Goal: Transaction & Acquisition: Purchase product/service

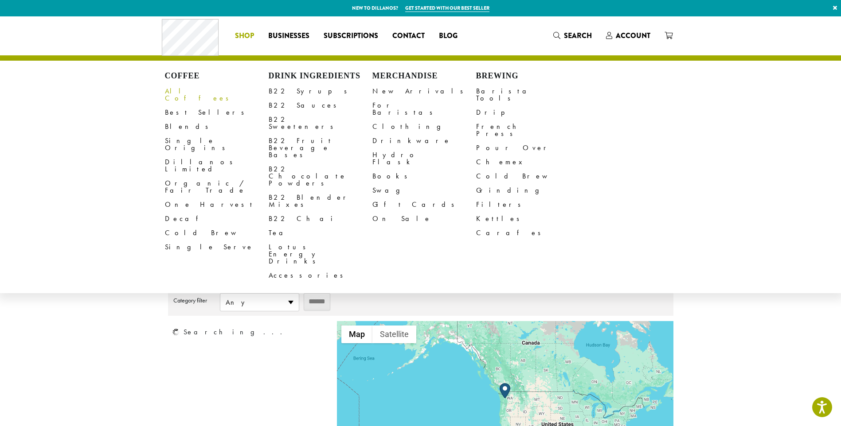
click at [177, 91] on link "All Coffees" at bounding box center [217, 94] width 104 height 21
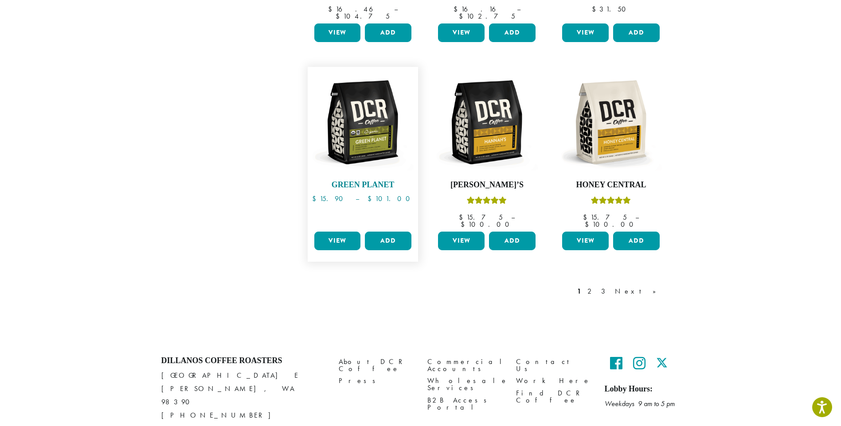
scroll to position [709, 0]
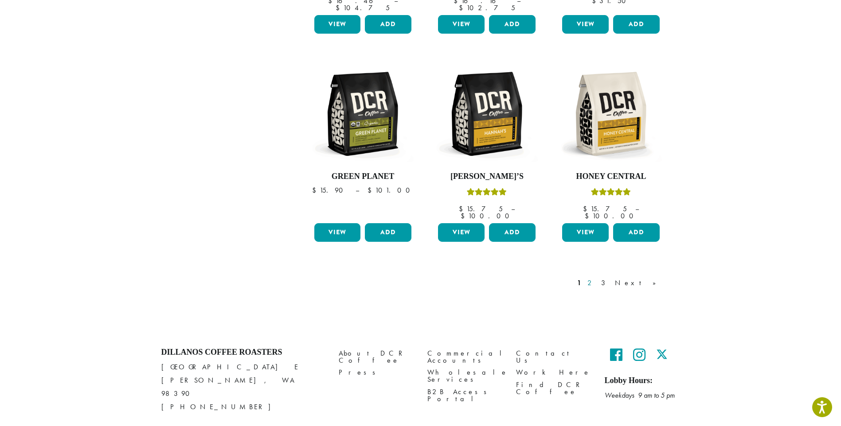
click at [596, 278] on link "2" at bounding box center [590, 283] width 11 height 11
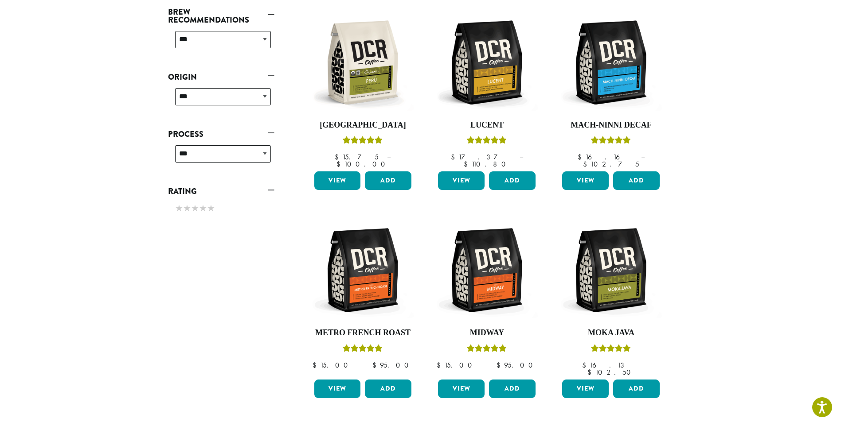
scroll to position [409, 0]
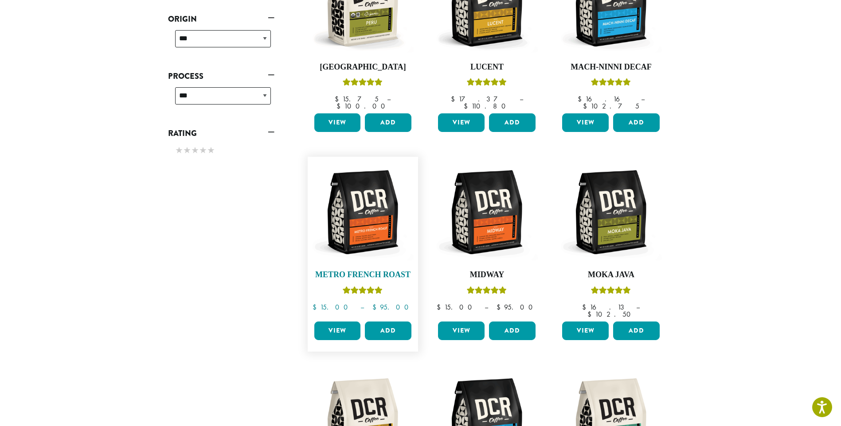
click at [362, 222] on img at bounding box center [363, 212] width 102 height 102
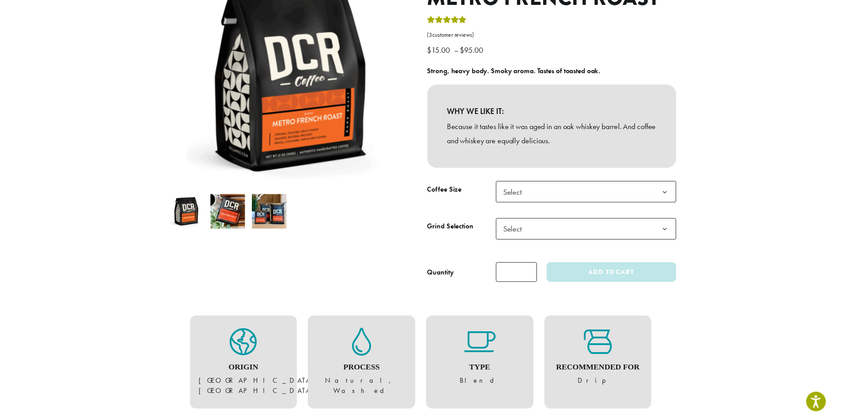
scroll to position [59, 0]
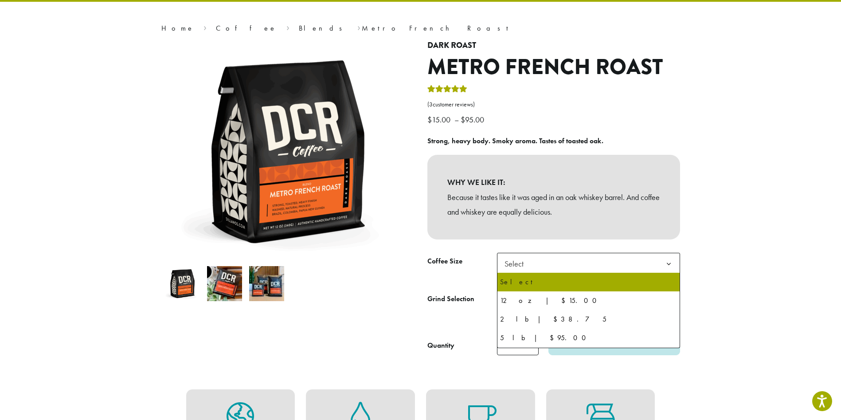
click at [629, 260] on span "Select" at bounding box center [588, 264] width 183 height 22
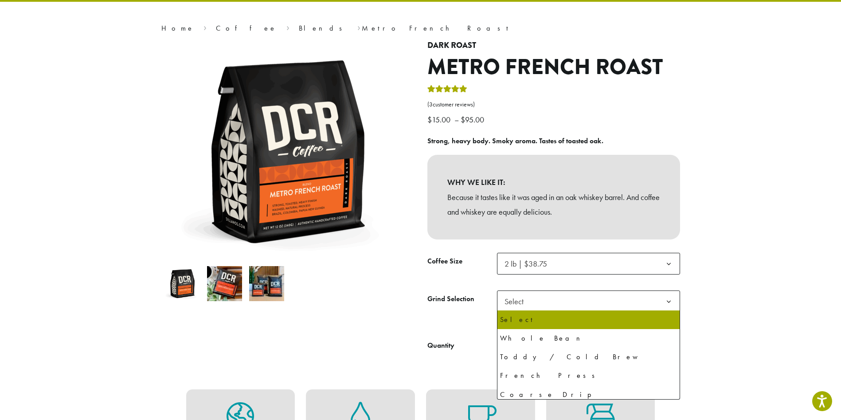
click at [595, 300] on span "Select" at bounding box center [588, 301] width 183 height 22
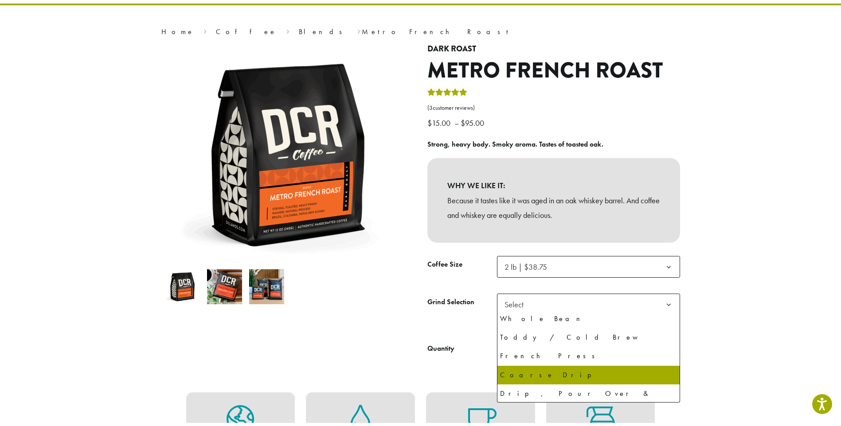
scroll to position [61, 0]
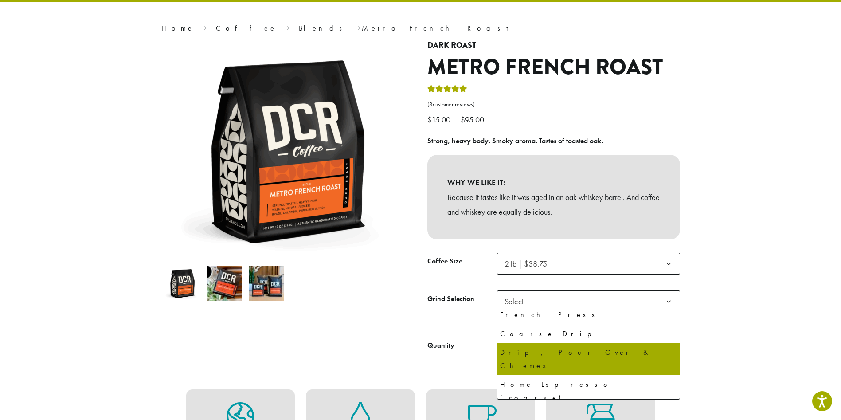
select select "**********"
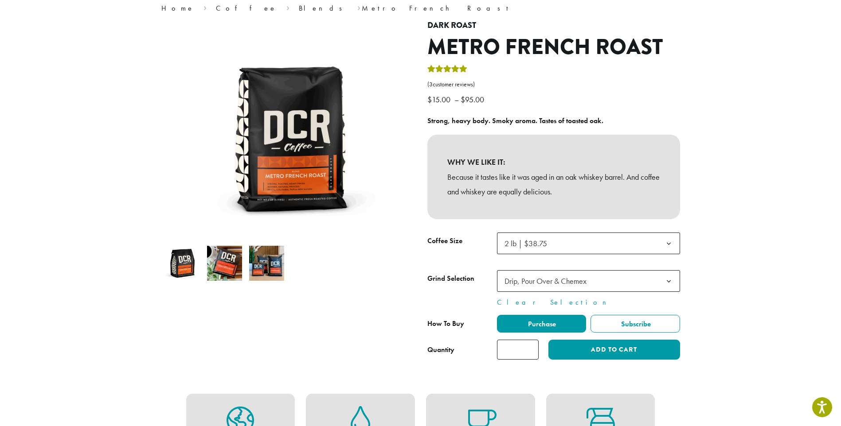
scroll to position [118, 0]
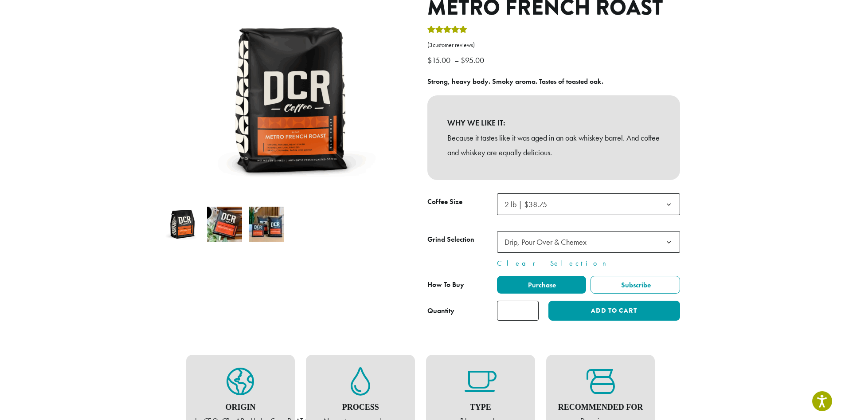
click at [611, 205] on span "2 lb | $38.75" at bounding box center [588, 204] width 183 height 22
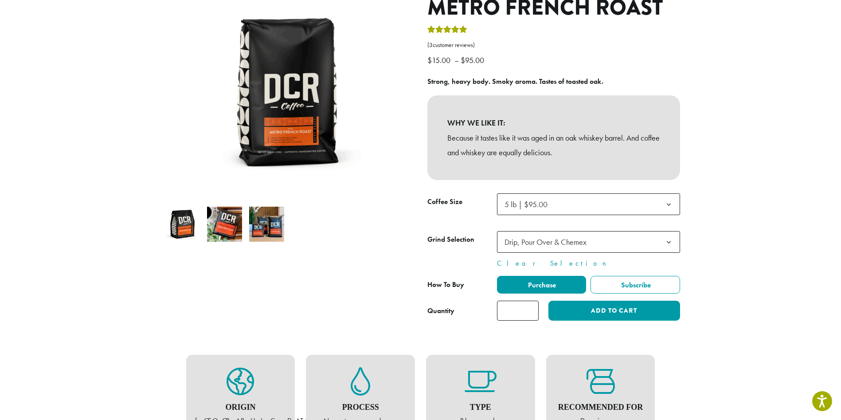
select select "**********"
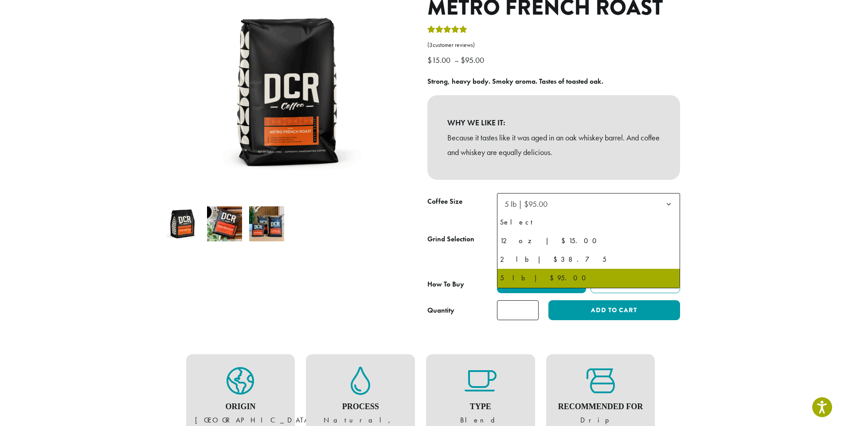
click at [598, 206] on span "5 lb | $95.00" at bounding box center [588, 204] width 183 height 22
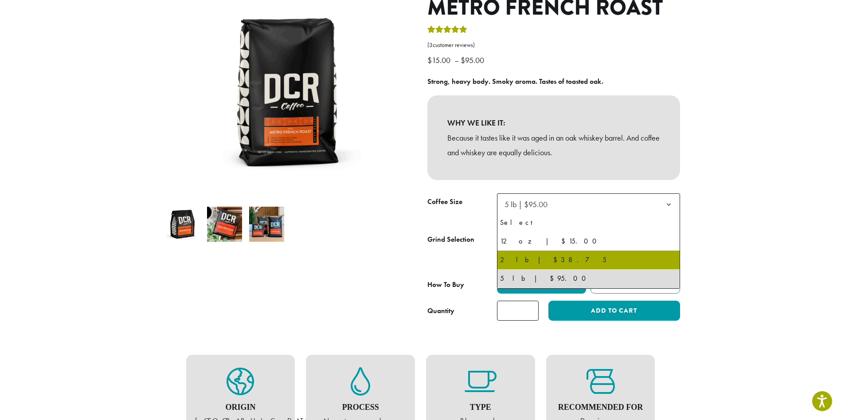
select select "**********"
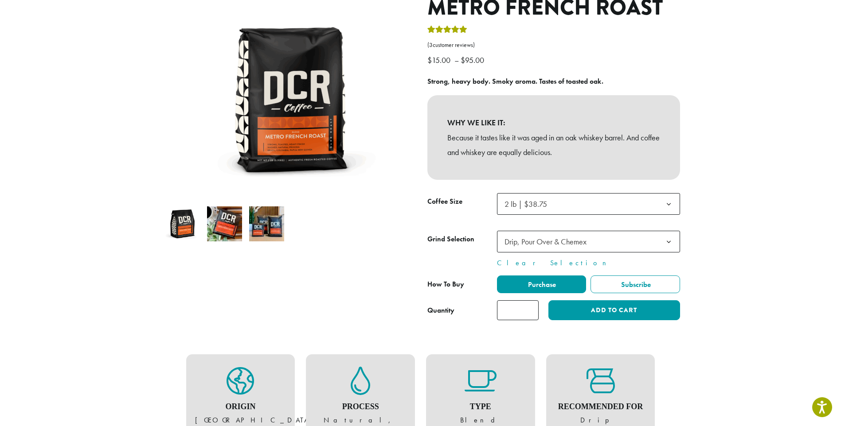
click at [561, 203] on span "2 lb | $38.75" at bounding box center [588, 204] width 183 height 22
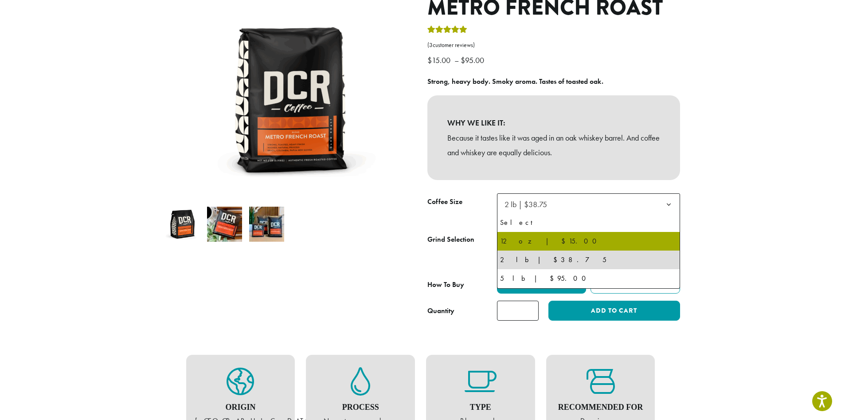
select select "*********"
select select "**********"
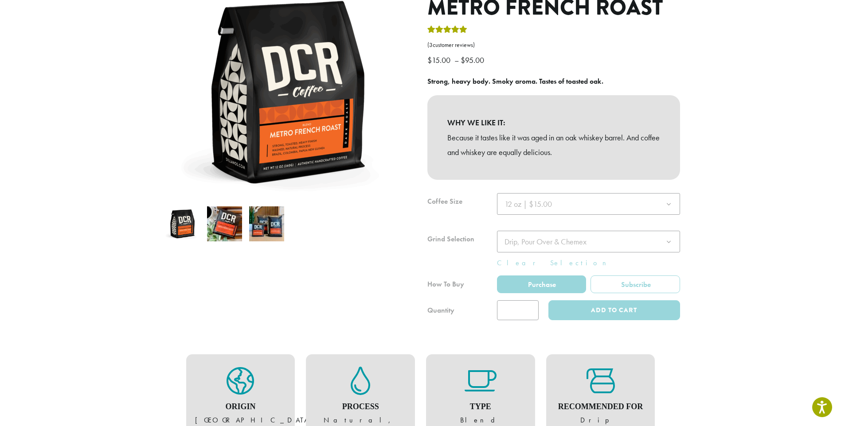
click at [608, 201] on div at bounding box center [553, 256] width 253 height 127
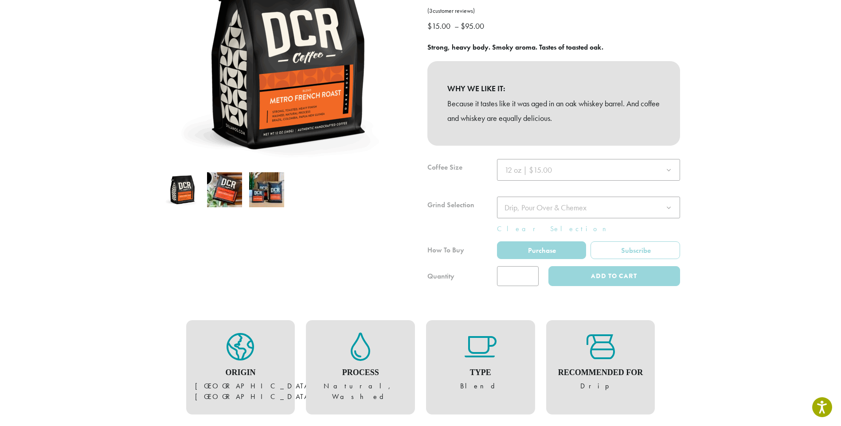
scroll to position [59, 0]
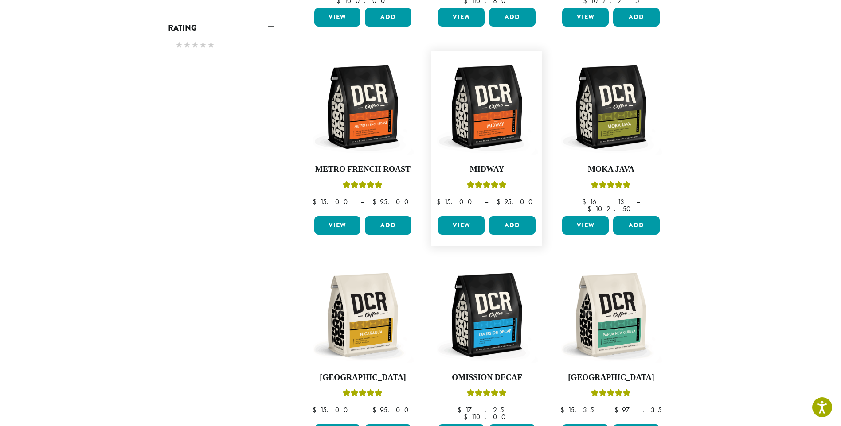
scroll to position [527, 0]
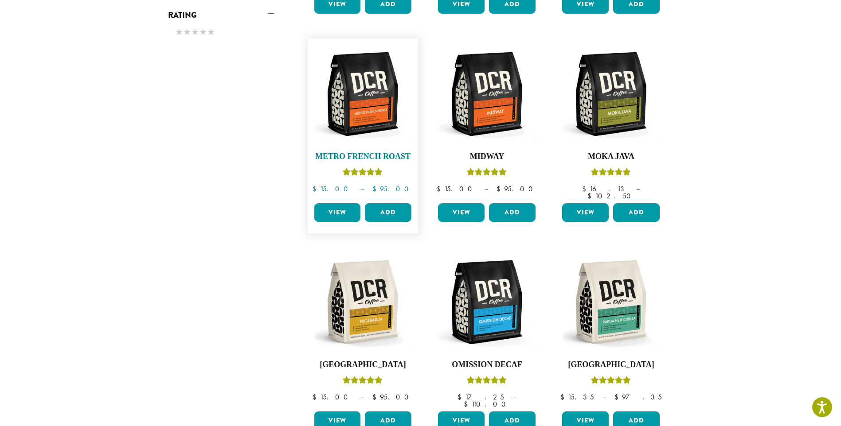
click at [374, 90] on img at bounding box center [363, 94] width 102 height 102
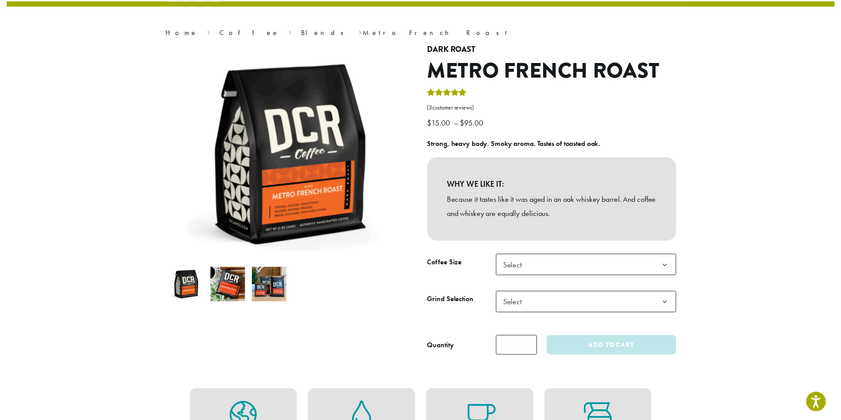
scroll to position [59, 0]
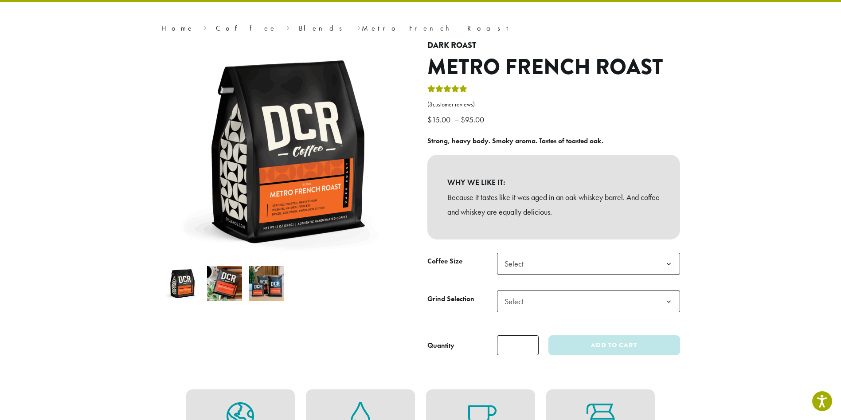
click at [634, 263] on span "Select" at bounding box center [588, 264] width 183 height 22
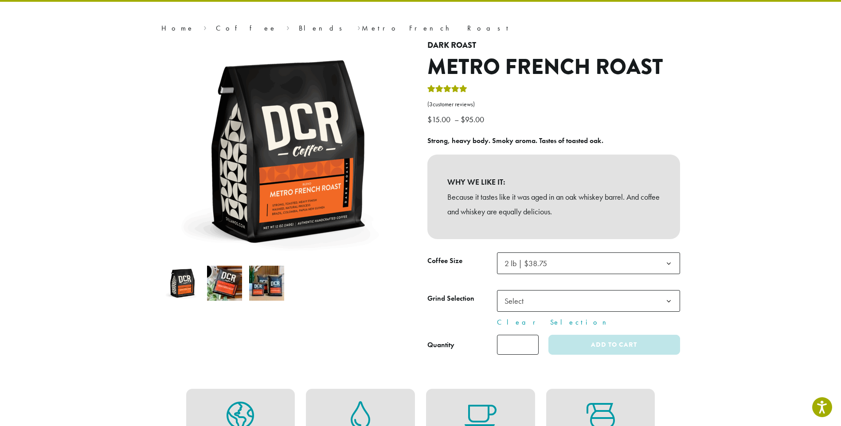
click at [600, 303] on span "Select" at bounding box center [588, 301] width 183 height 22
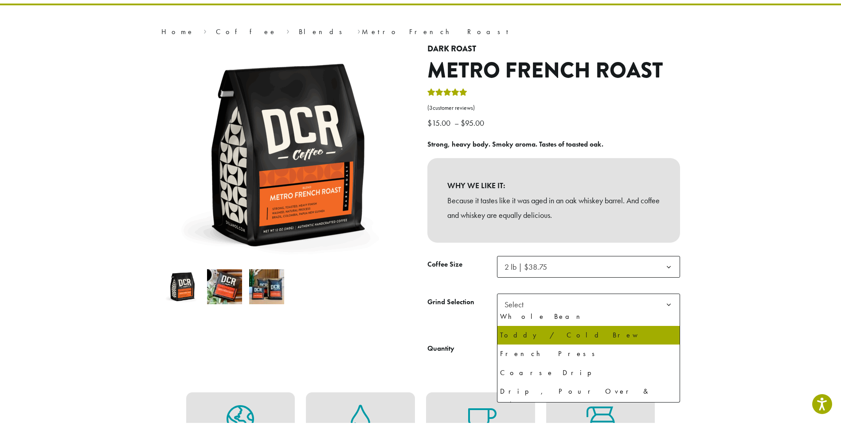
scroll to position [61, 0]
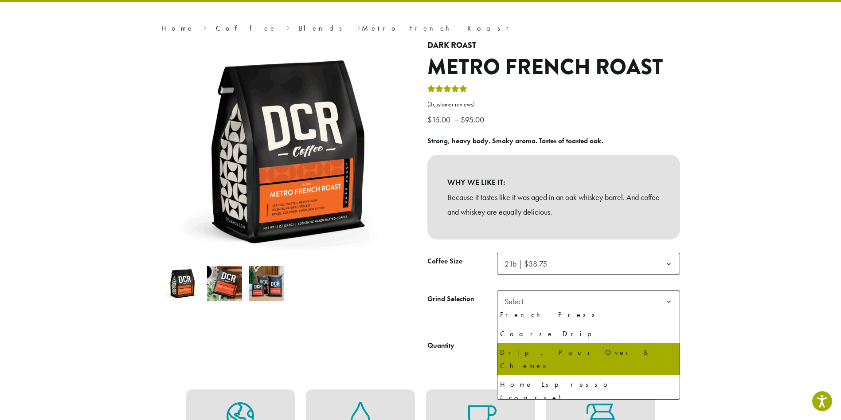
select select "**********"
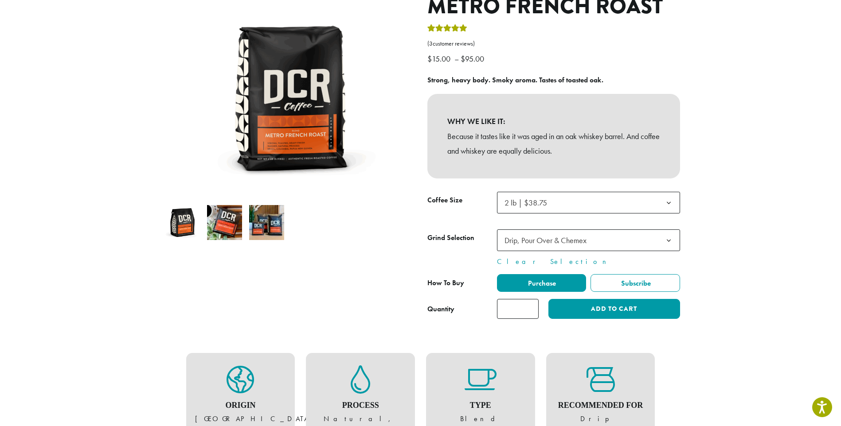
scroll to position [148, 0]
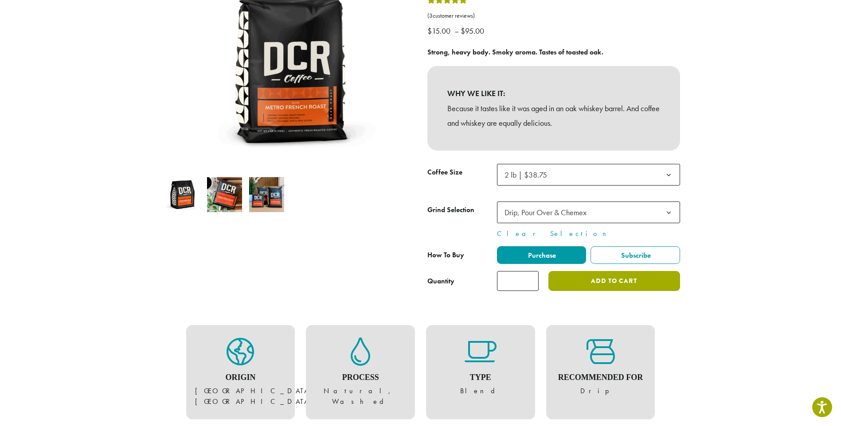
click at [586, 283] on button "Add to cart" at bounding box center [613, 281] width 131 height 20
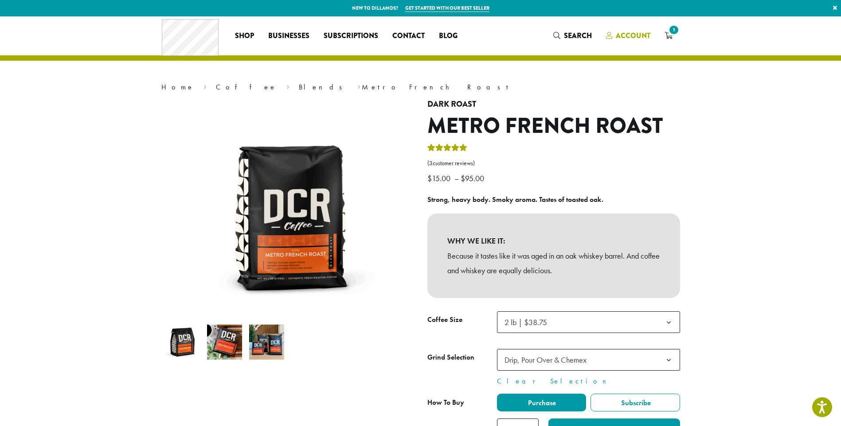
click at [627, 33] on span "Account" at bounding box center [632, 36] width 35 height 10
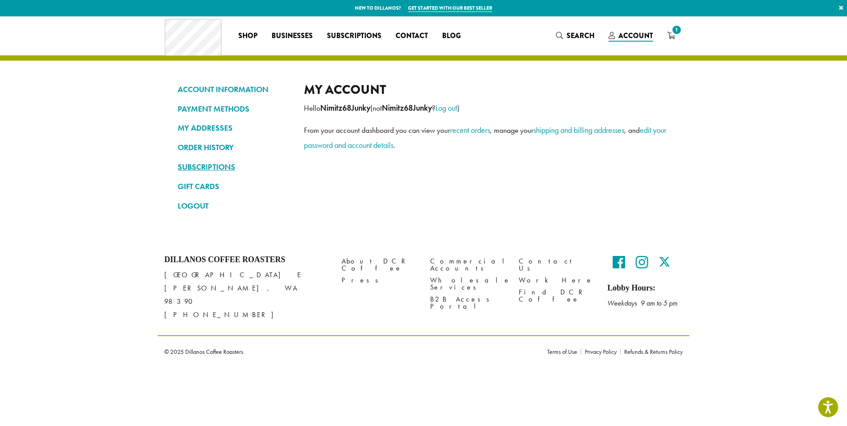
click at [205, 166] on link "SUBSCRIPTIONS" at bounding box center [234, 167] width 113 height 15
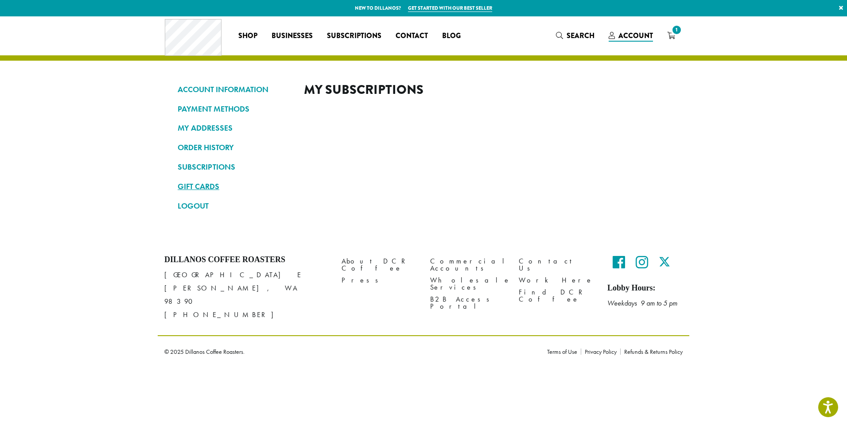
click at [196, 184] on link "GIFT CARDS" at bounding box center [234, 186] width 113 height 15
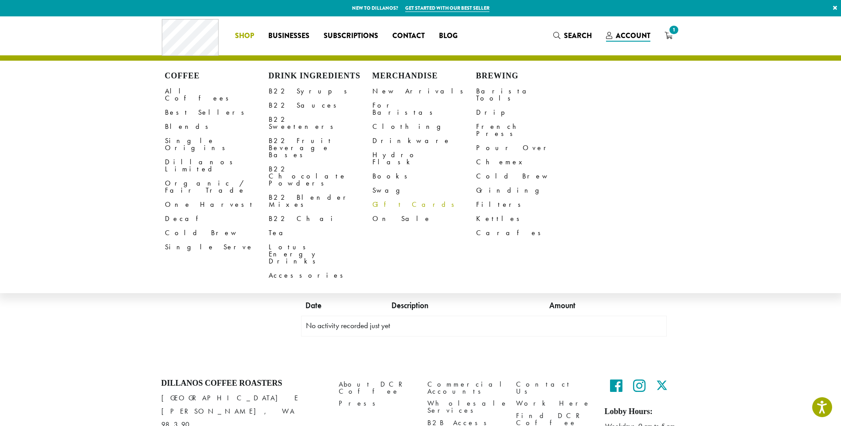
click at [395, 198] on link "Gift Cards" at bounding box center [424, 205] width 104 height 14
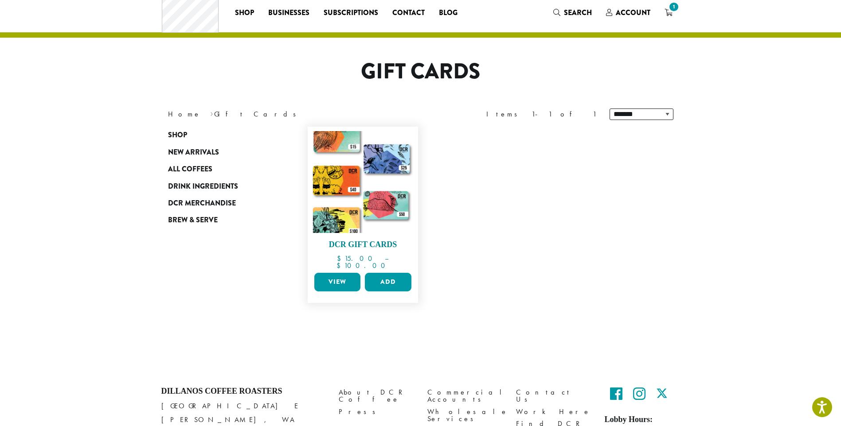
scroll to position [76, 0]
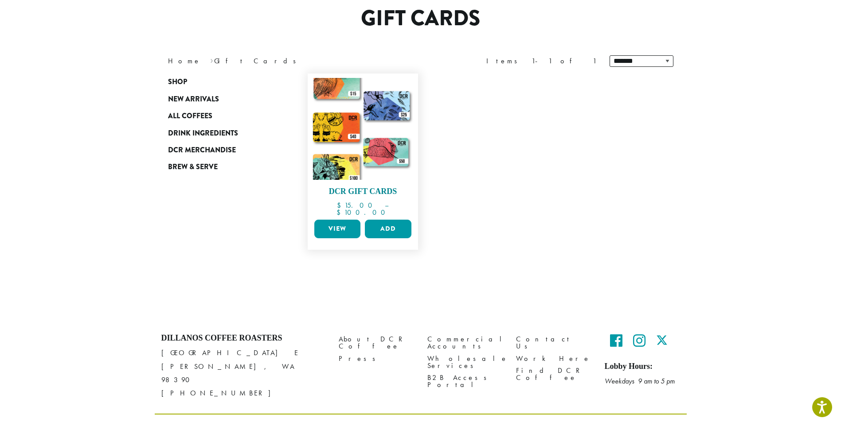
click at [388, 165] on img at bounding box center [363, 129] width 102 height 102
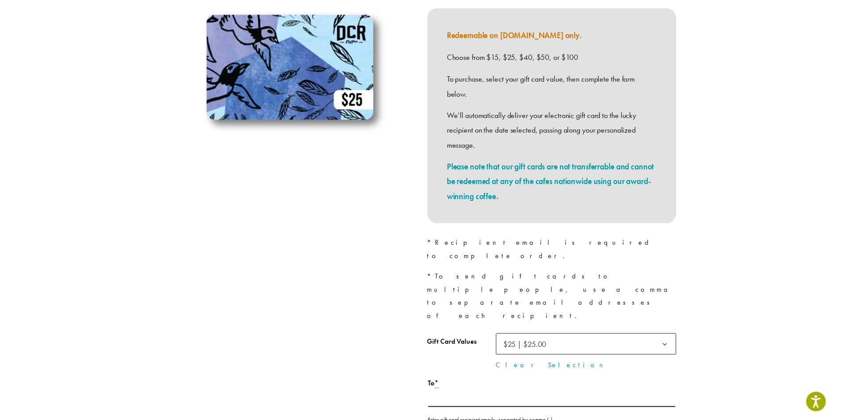
scroll to position [148, 0]
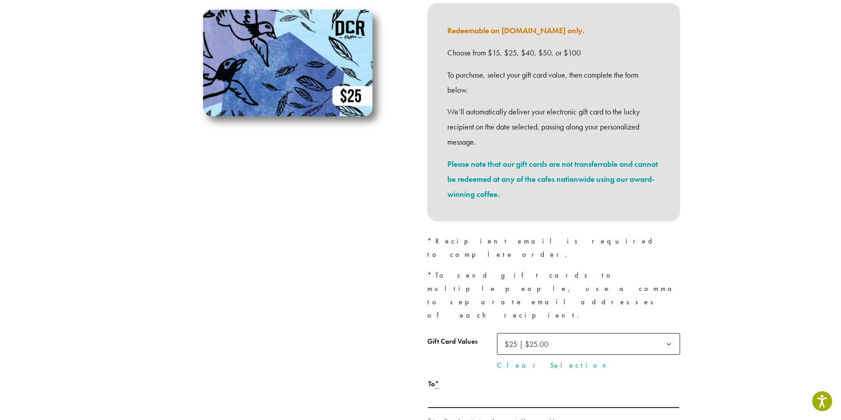
click at [666, 333] on b at bounding box center [669, 344] width 22 height 22
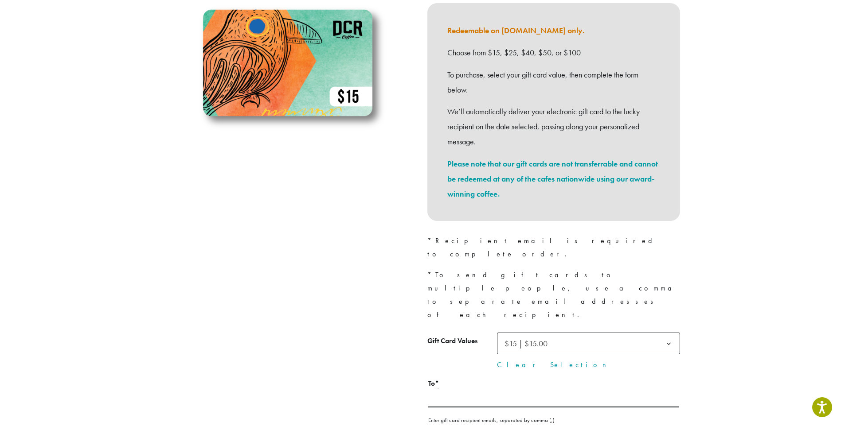
click at [596, 333] on span "$15 | $15.00" at bounding box center [588, 344] width 183 height 22
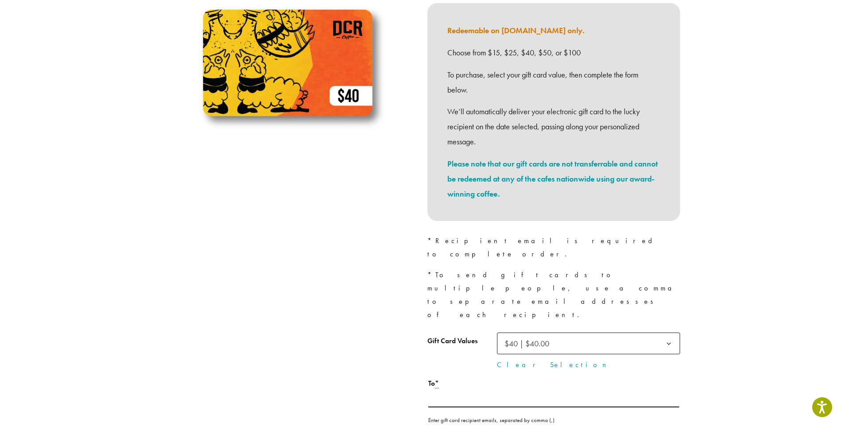
click at [623, 333] on span "$40 | $40.00" at bounding box center [588, 344] width 183 height 22
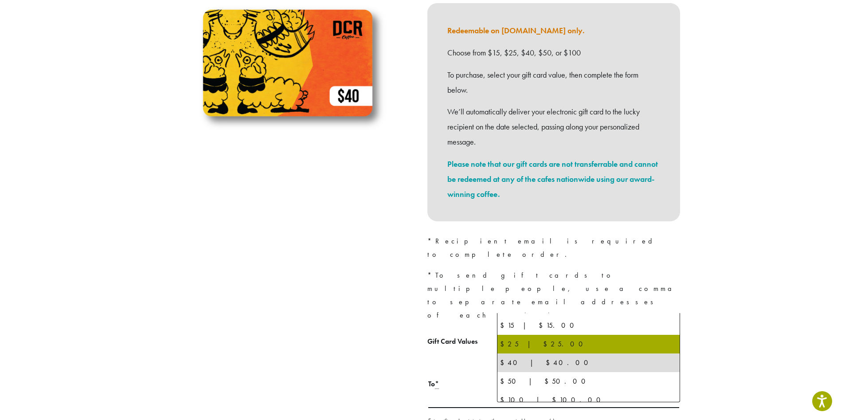
scroll to position [23, 0]
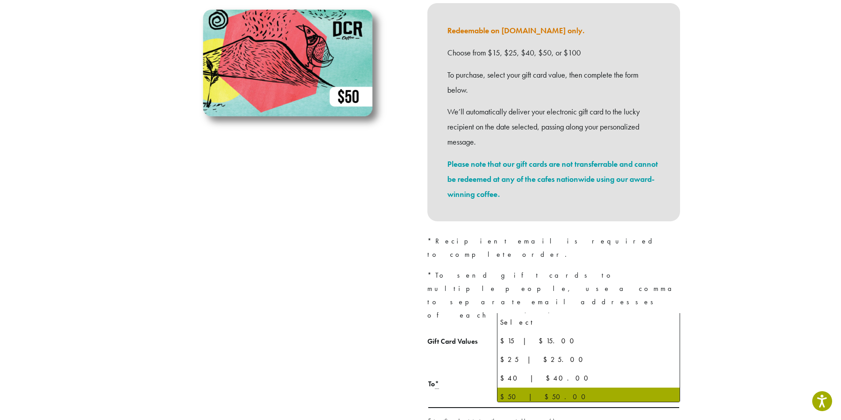
click at [639, 333] on span "$50 | $50.00" at bounding box center [588, 344] width 183 height 22
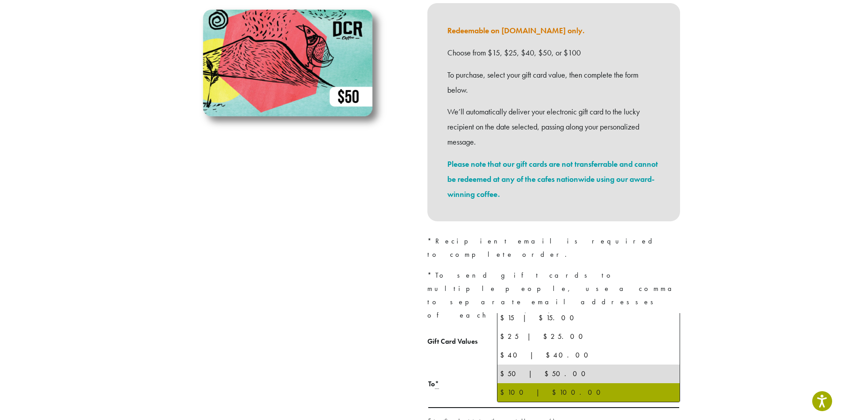
select select "**********"
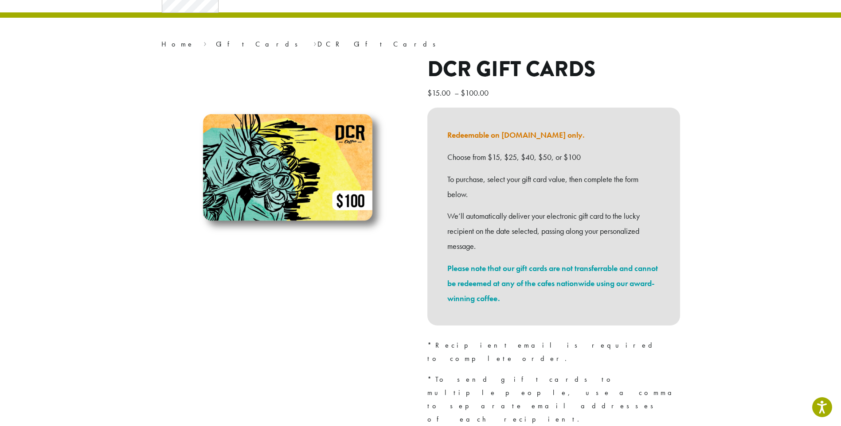
scroll to position [0, 0]
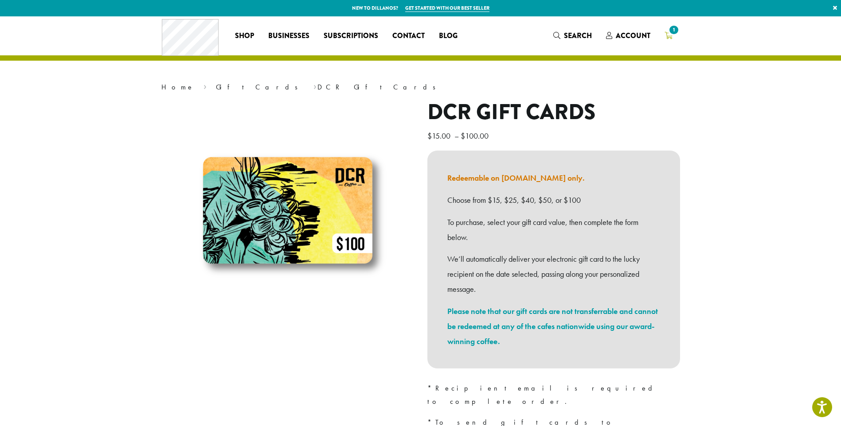
click at [670, 34] on span "1" at bounding box center [673, 30] width 12 height 12
